Goal: Complete application form

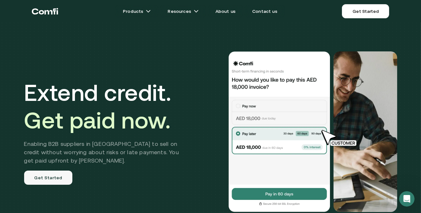
click at [49, 181] on link "Get Started" at bounding box center [48, 178] width 49 height 14
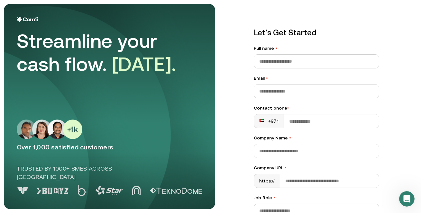
drag, startPoint x: 419, startPoint y: 84, endPoint x: 420, endPoint y: 102, distance: 18.0
click at [420, 102] on main "Streamline your cash flow. [DATE]. Over 1,000 satisfied customers Trusted by 10…" at bounding box center [210, 106] width 421 height 213
click at [397, 115] on div "Let’s Get Started Full name • Email • Contact phone • +971 Company Name • Compa…" at bounding box center [329, 106] width 176 height 205
click at [419, 141] on main "Streamline your cash flow. [DATE]. Over 1,000 satisfied customers Trusted by 10…" at bounding box center [210, 106] width 421 height 213
drag, startPoint x: 419, startPoint y: 141, endPoint x: 420, endPoint y: 152, distance: 11.0
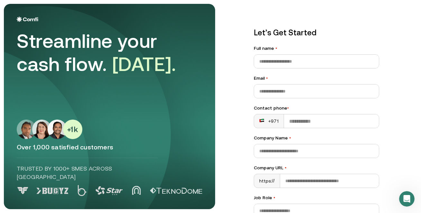
click at [420, 152] on main "Streamline your cash flow. [DATE]. Over 1,000 satisfied customers Trusted by 10…" at bounding box center [210, 106] width 421 height 213
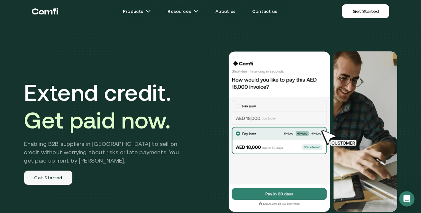
click at [46, 180] on link "Get Started" at bounding box center [48, 178] width 49 height 14
click at [45, 175] on link "Get Started" at bounding box center [48, 178] width 49 height 14
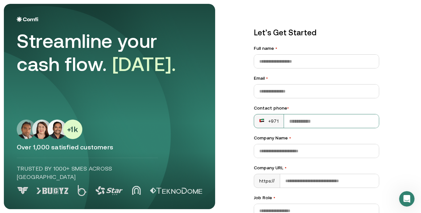
click at [272, 120] on div "+971" at bounding box center [268, 121] width 19 height 6
click at [268, 120] on div "+971" at bounding box center [268, 121] width 19 height 6
click at [272, 119] on div "+971" at bounding box center [268, 121] width 19 height 6
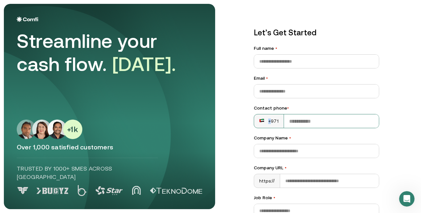
click at [272, 119] on div "+971" at bounding box center [268, 121] width 19 height 6
click at [292, 123] on input "Contact phone •" at bounding box center [331, 120] width 95 height 13
click at [270, 121] on div "+971" at bounding box center [268, 121] width 19 height 6
